Goal: Information Seeking & Learning: Learn about a topic

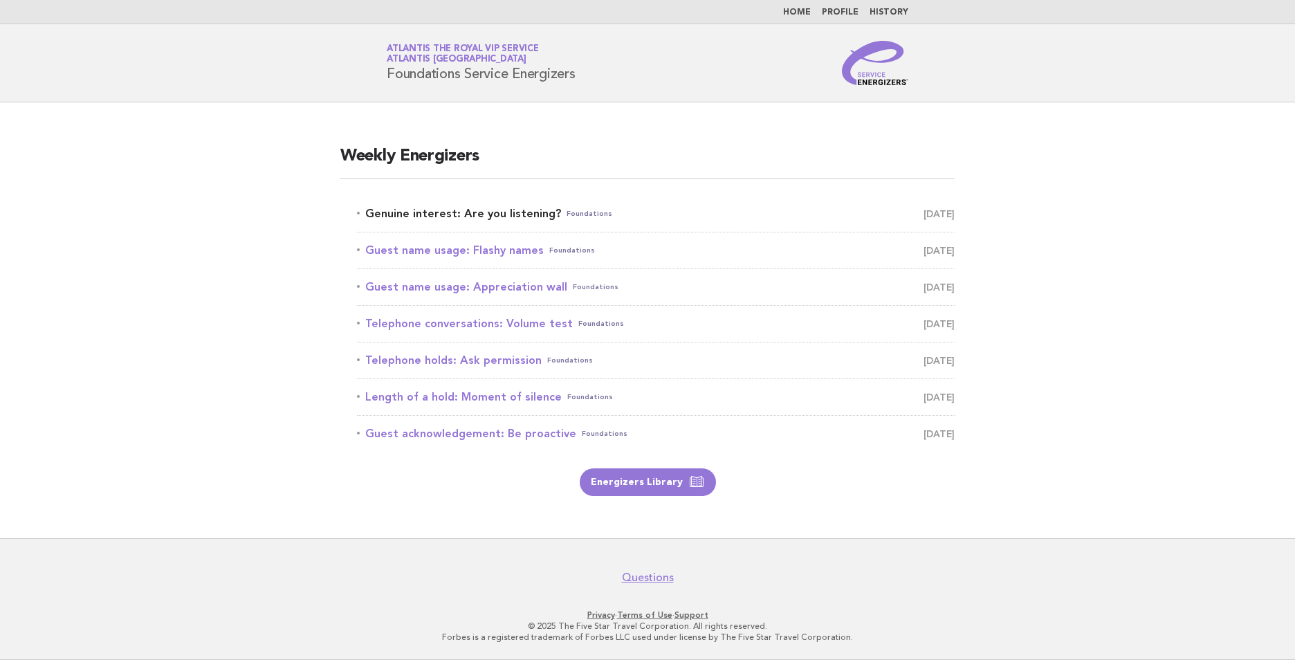
click at [462, 210] on link "Genuine interest: Are you listening? Foundations August 16" at bounding box center [656, 213] width 598 height 19
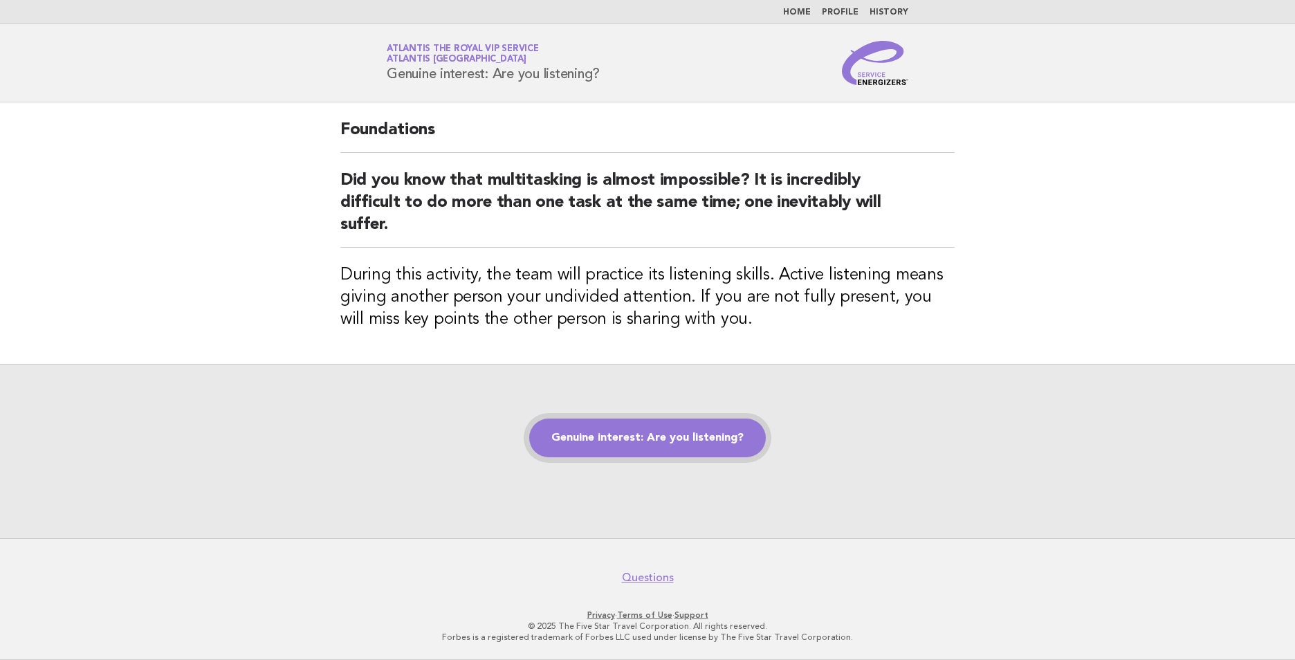
click at [647, 436] on link "Genuine interest: Are you listening?" at bounding box center [647, 438] width 237 height 39
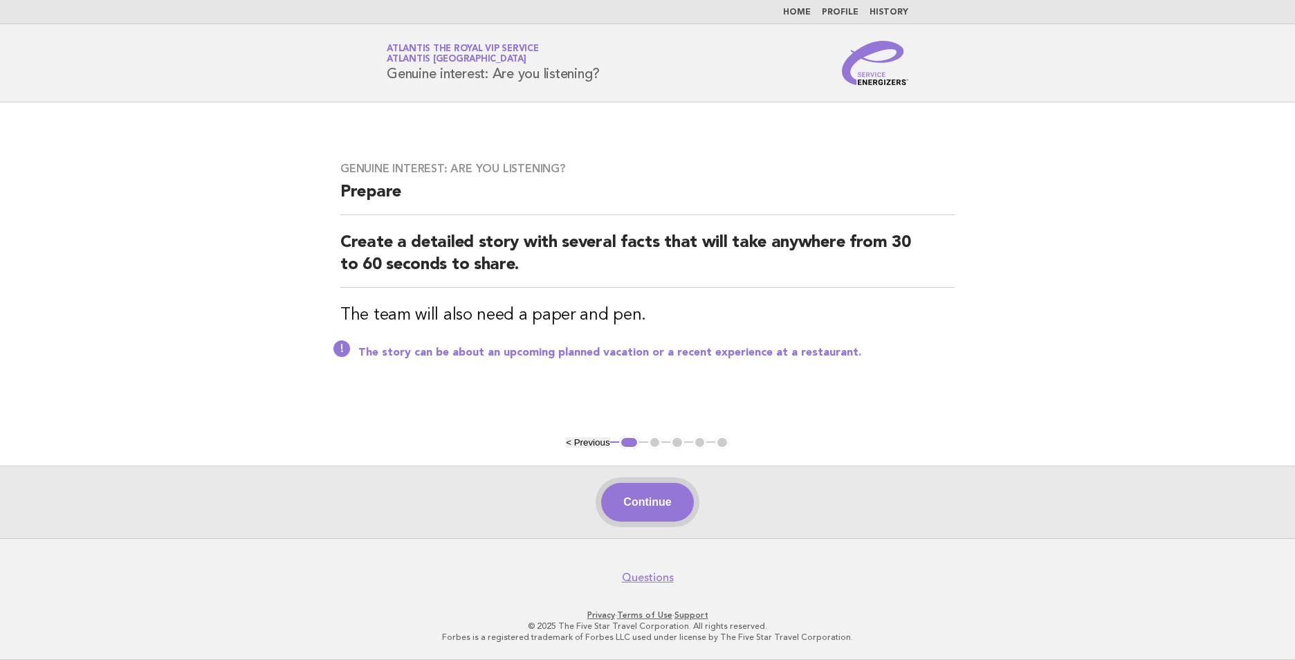
click at [649, 502] on button "Continue" at bounding box center [647, 502] width 92 height 39
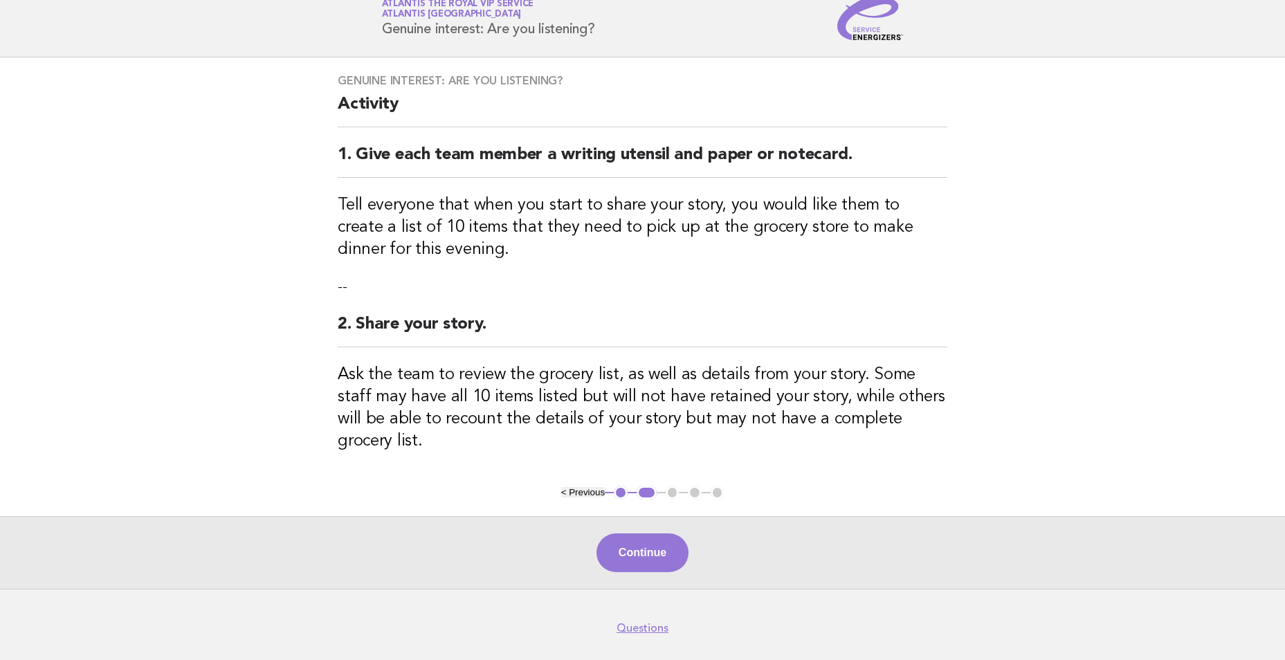
scroll to position [69, 0]
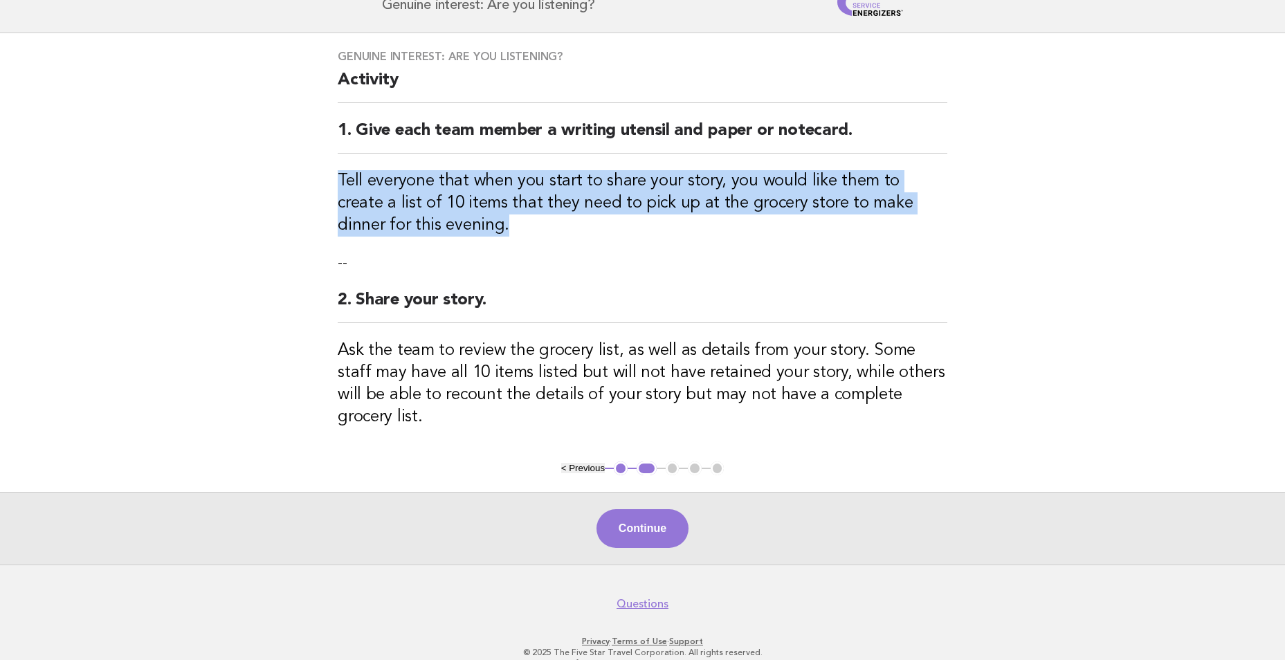
drag, startPoint x: 398, startPoint y: 229, endPoint x: 332, endPoint y: 185, distance: 78.9
click at [332, 185] on div "Genuine interest: Are you listening? Activity 1. Give each team member a writin…" at bounding box center [642, 247] width 643 height 428
copy h3 "Tell everyone that when you start to share your story, you would like them to c…"
click at [621, 509] on button "Continue" at bounding box center [643, 528] width 92 height 39
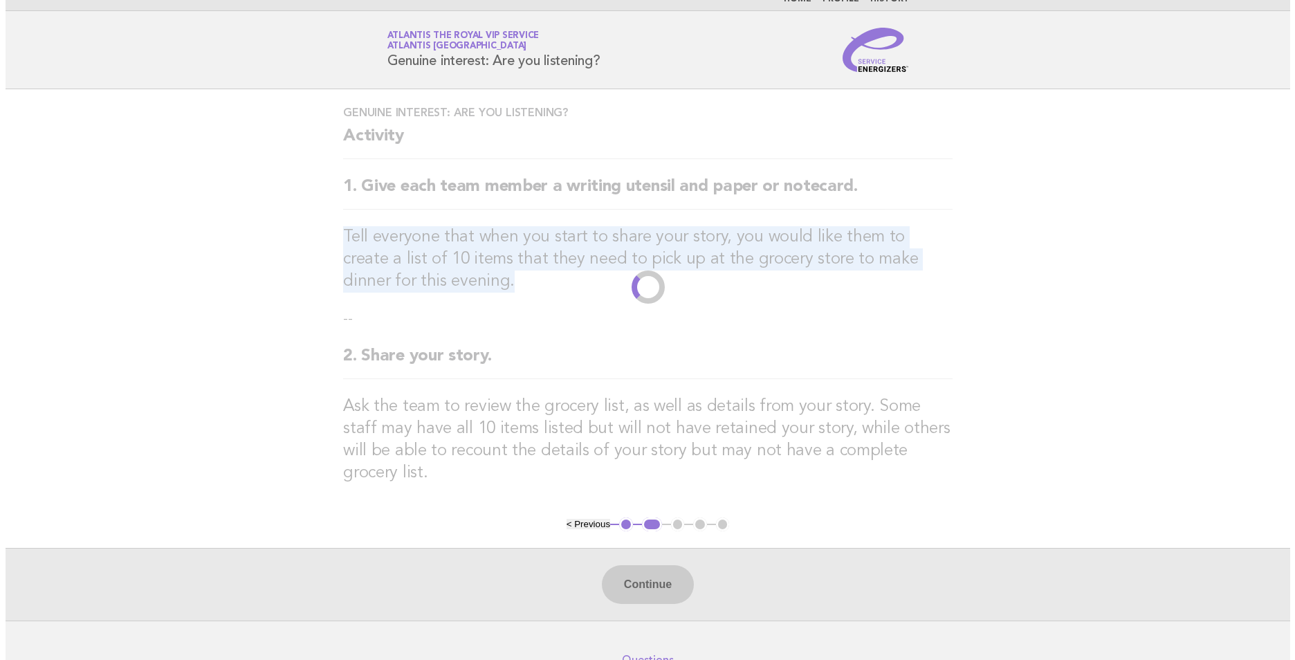
scroll to position [0, 0]
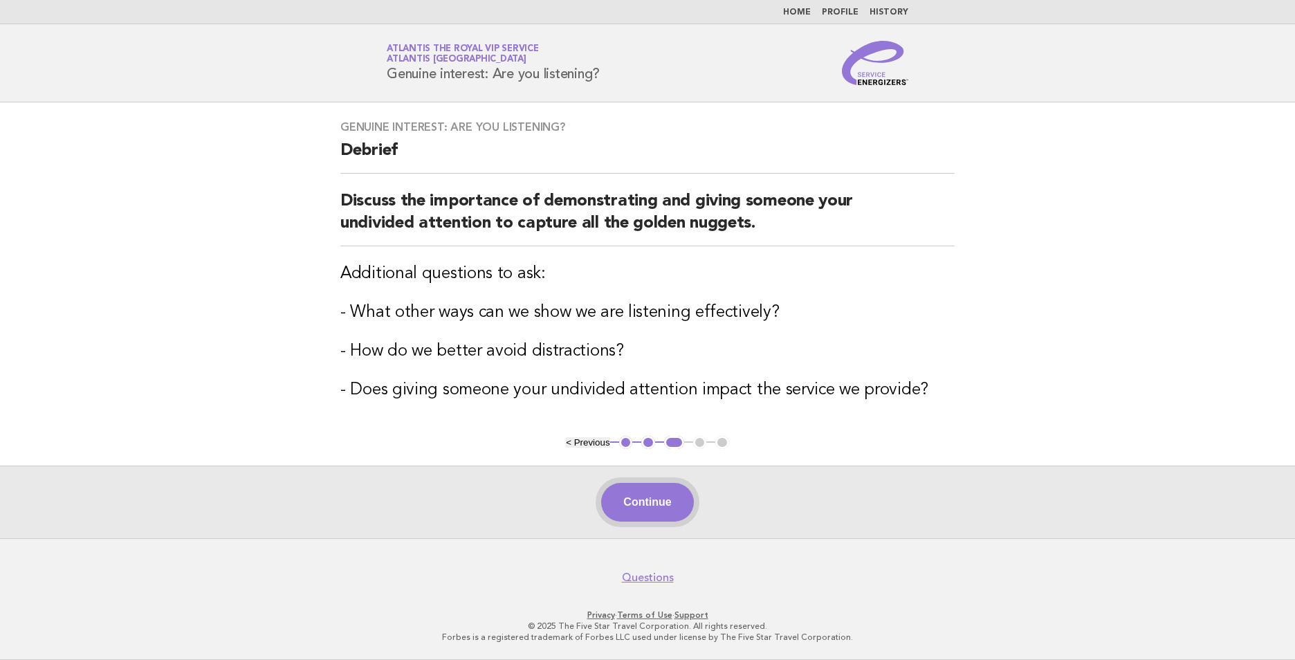
click at [654, 516] on button "Continue" at bounding box center [647, 502] width 92 height 39
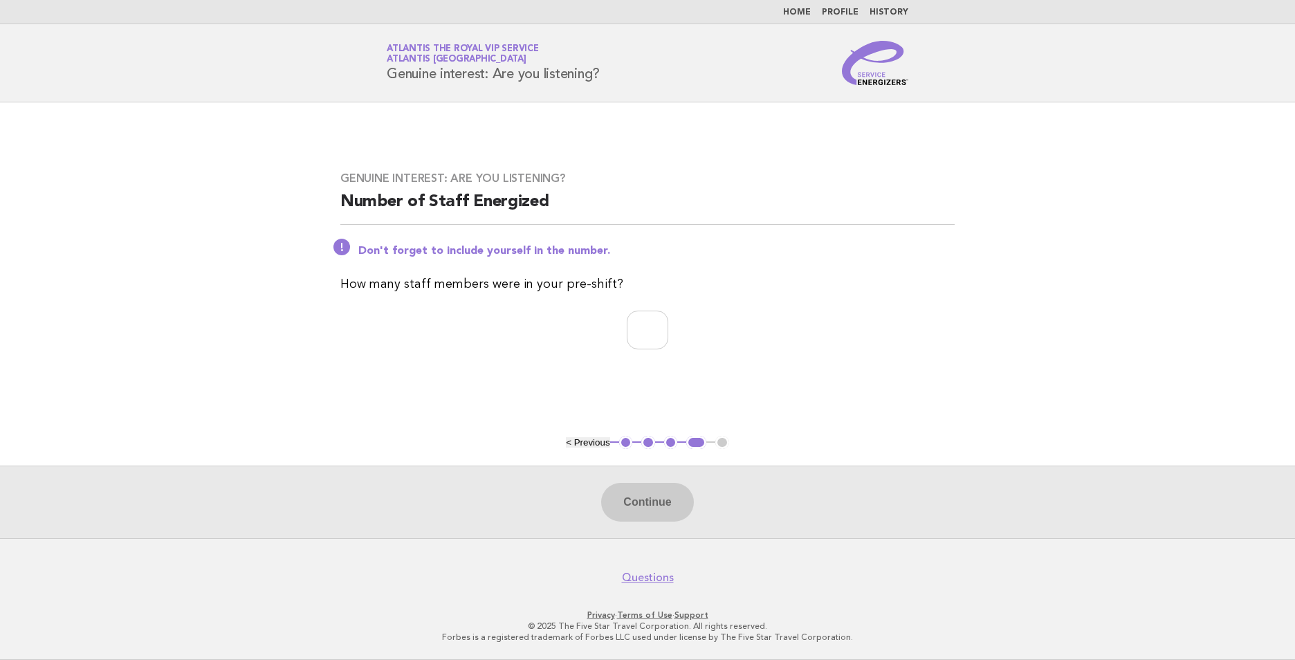
click at [800, 18] on nav "Home Profile History" at bounding box center [647, 12] width 1295 height 24
click at [810, 7] on li "Home" at bounding box center [797, 12] width 28 height 11
click at [803, 11] on link "Home" at bounding box center [797, 12] width 28 height 8
